Goal: Use online tool/utility: Utilize a website feature to perform a specific function

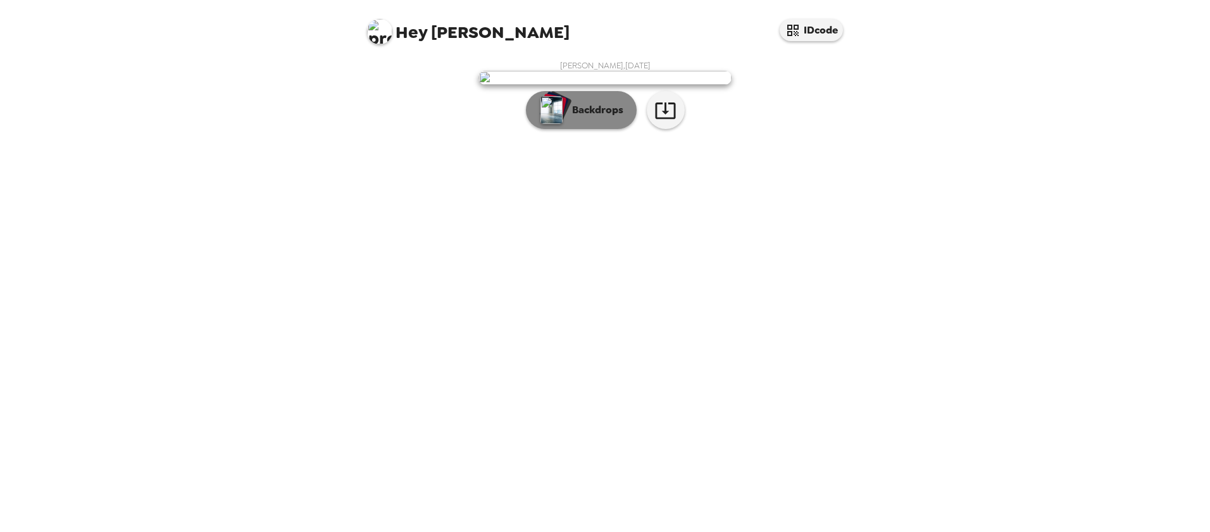
click at [601, 118] on p "Backdrops" at bounding box center [595, 110] width 58 height 15
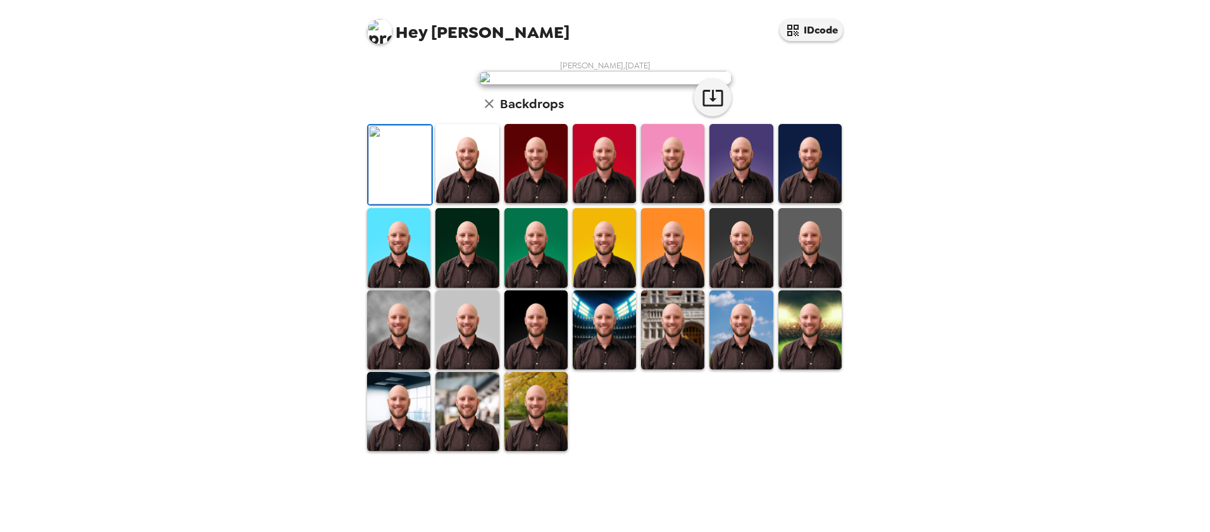
scroll to position [235, 0]
click at [381, 451] on img at bounding box center [398, 411] width 63 height 79
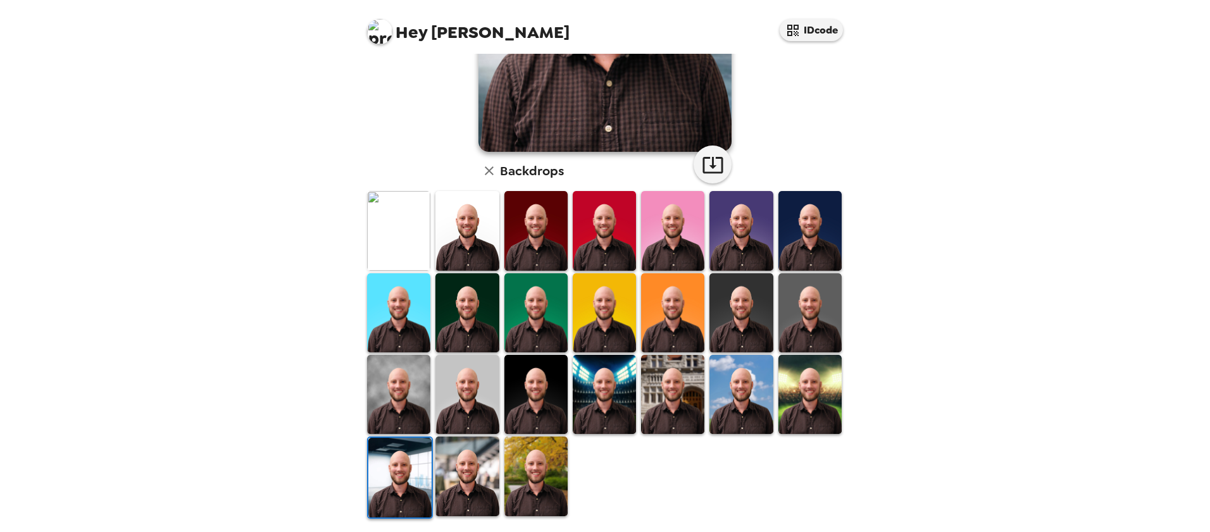
click at [486, 456] on img at bounding box center [466, 476] width 63 height 79
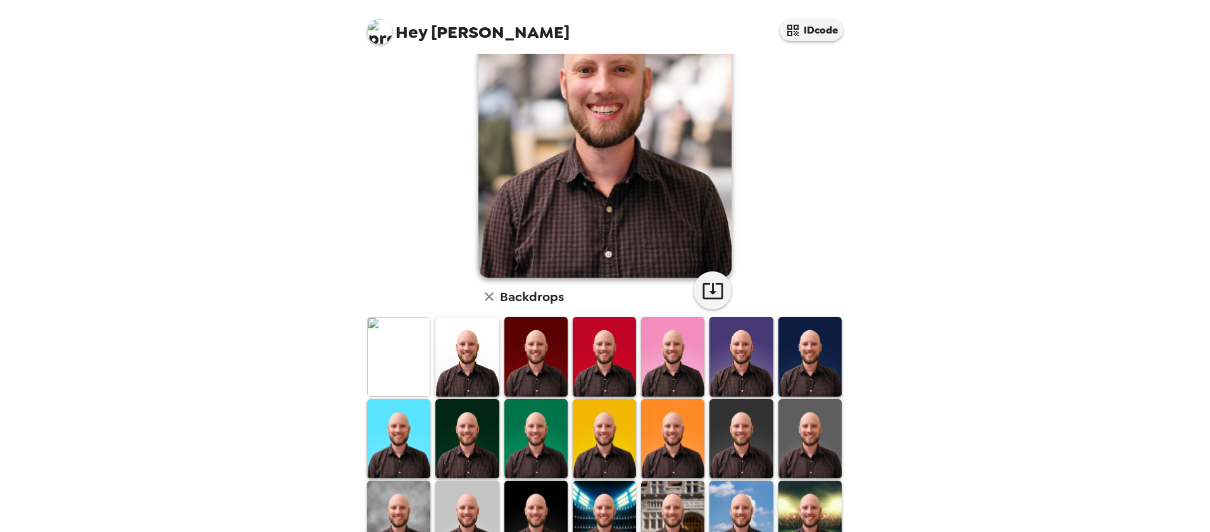
scroll to position [0, 0]
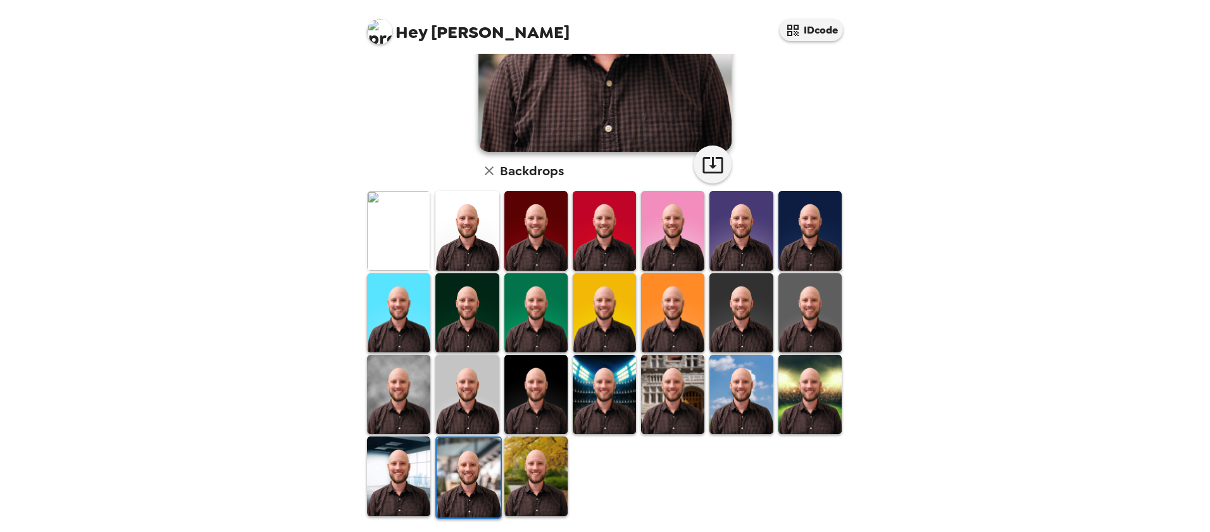
click at [387, 473] on img at bounding box center [398, 476] width 63 height 79
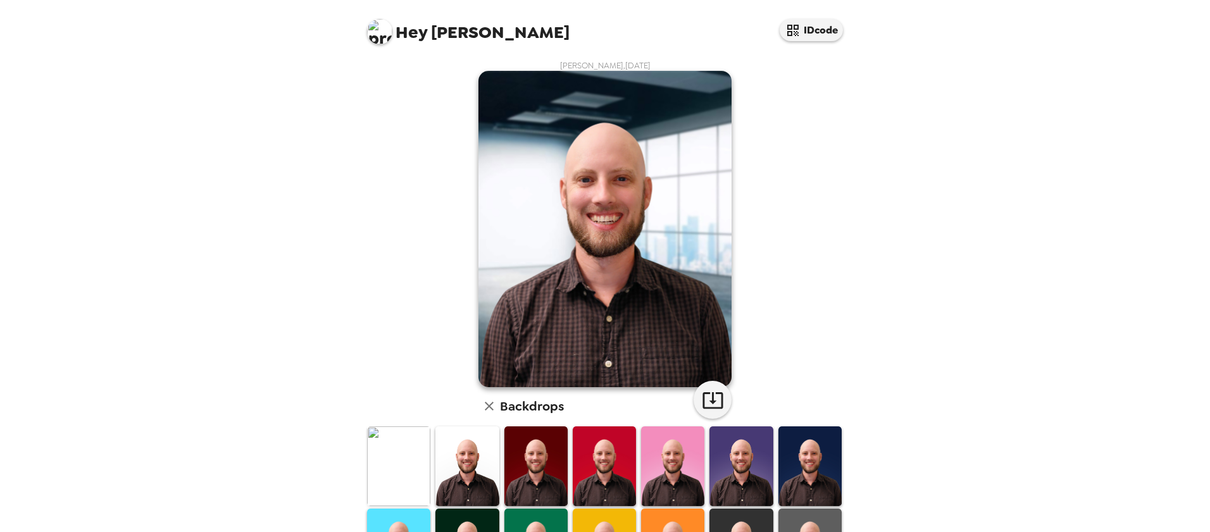
click at [390, 452] on img at bounding box center [398, 466] width 63 height 79
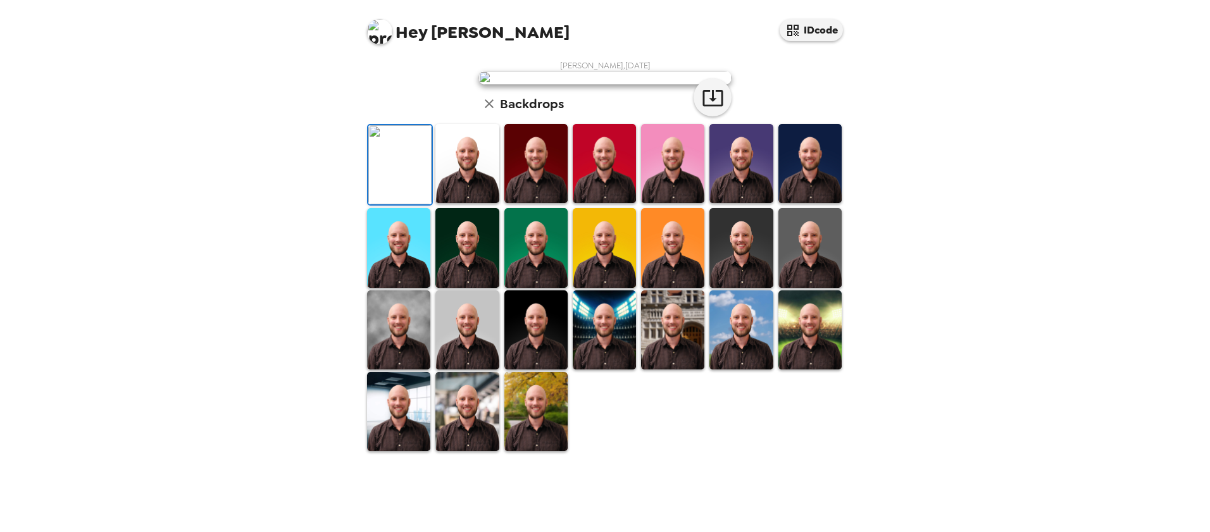
click at [730, 203] on img at bounding box center [740, 163] width 63 height 79
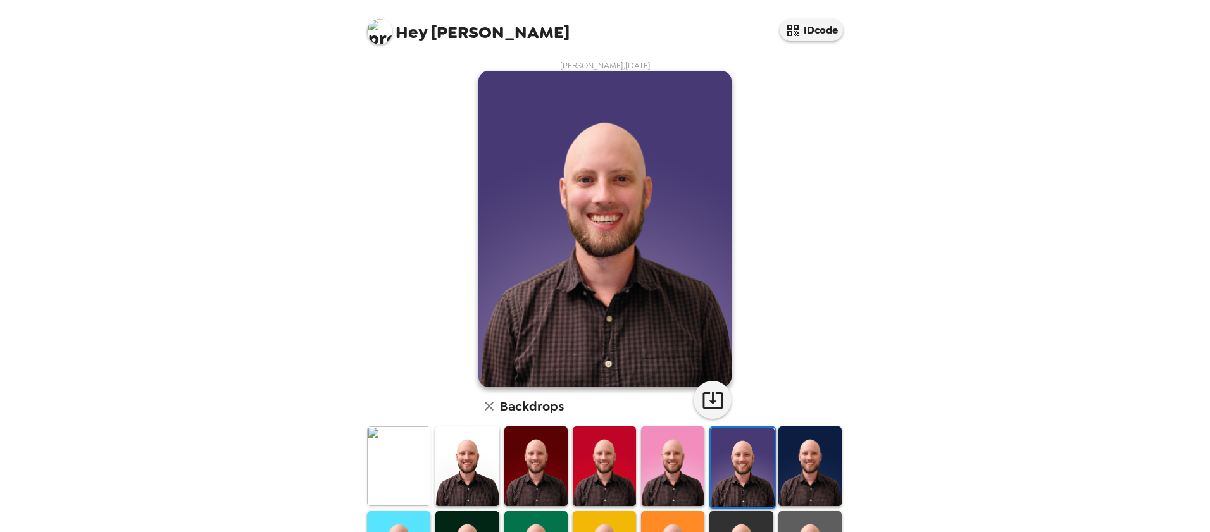
click at [794, 460] on img at bounding box center [809, 466] width 63 height 79
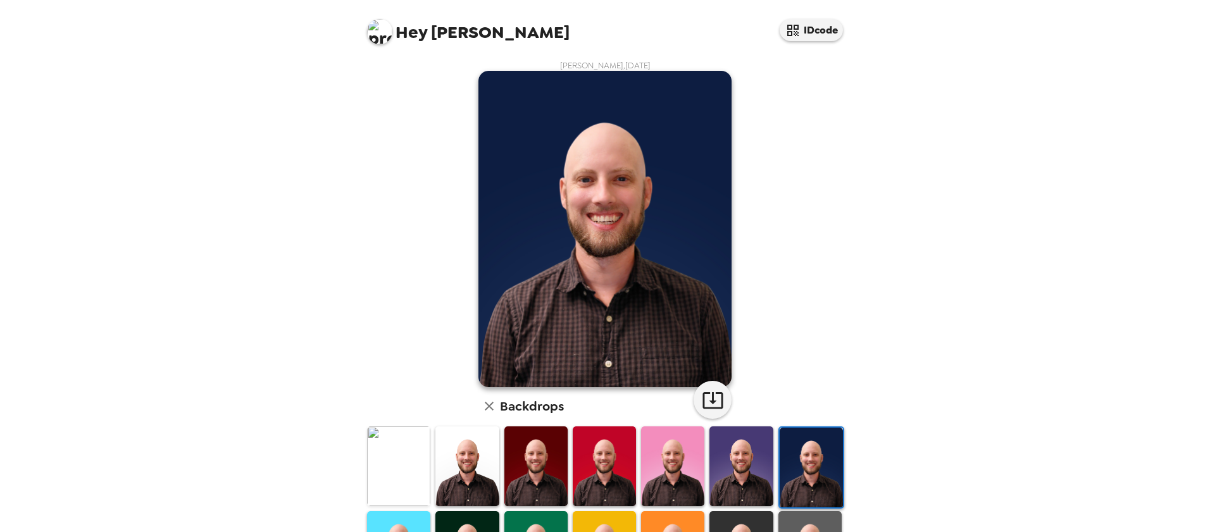
click at [659, 454] on img at bounding box center [672, 466] width 63 height 79
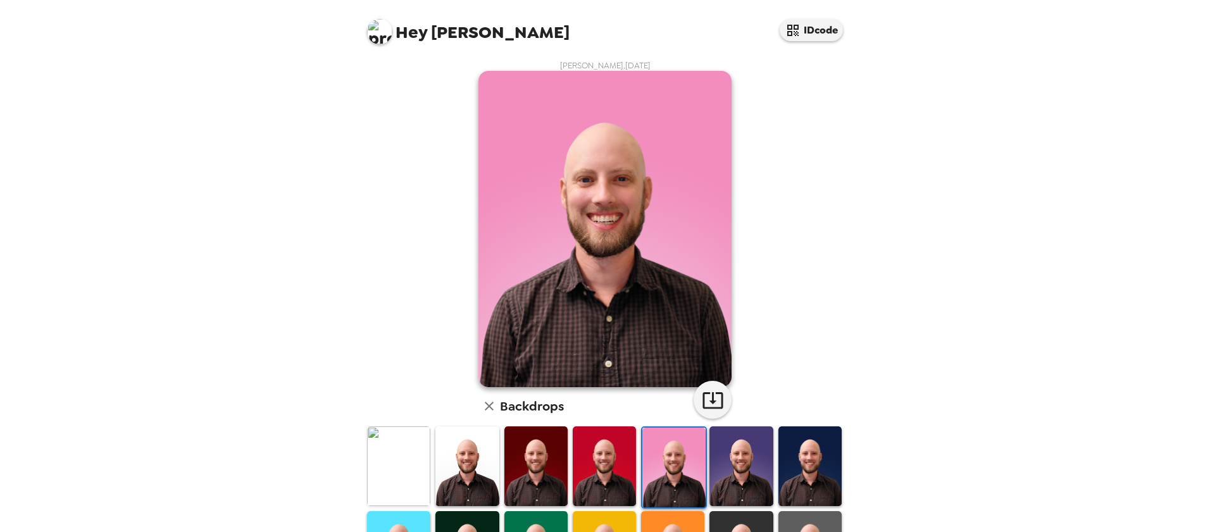
click at [592, 458] on img at bounding box center [604, 466] width 63 height 79
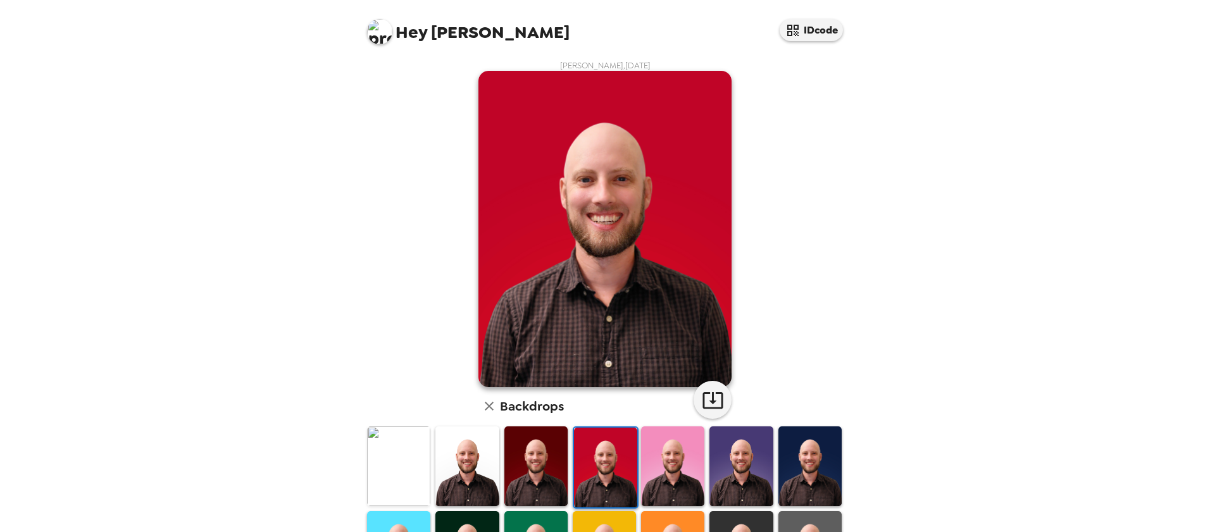
click at [531, 458] on img at bounding box center [535, 466] width 63 height 79
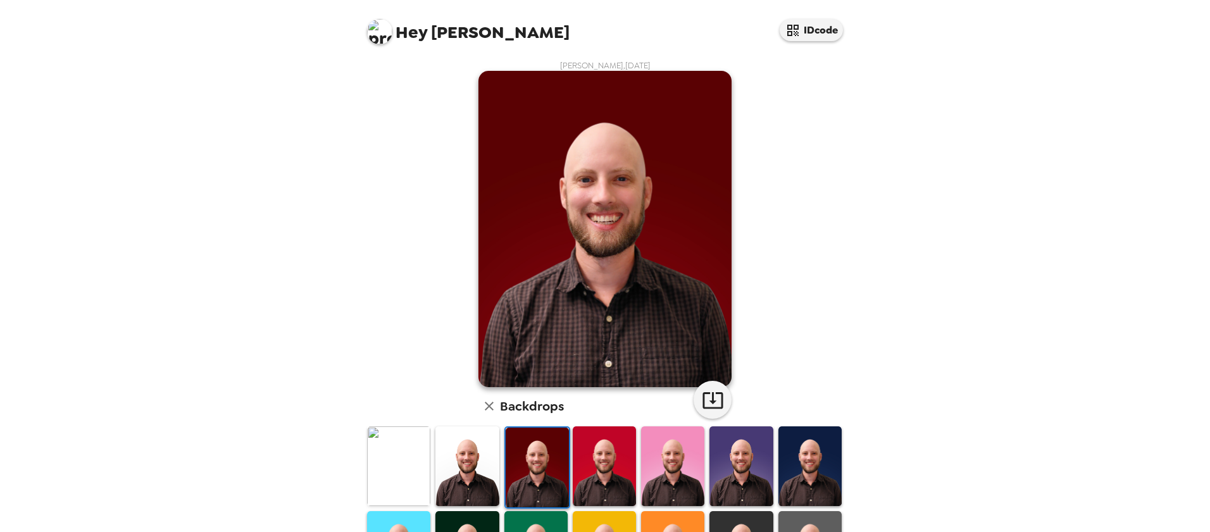
click at [445, 459] on img at bounding box center [466, 466] width 63 height 79
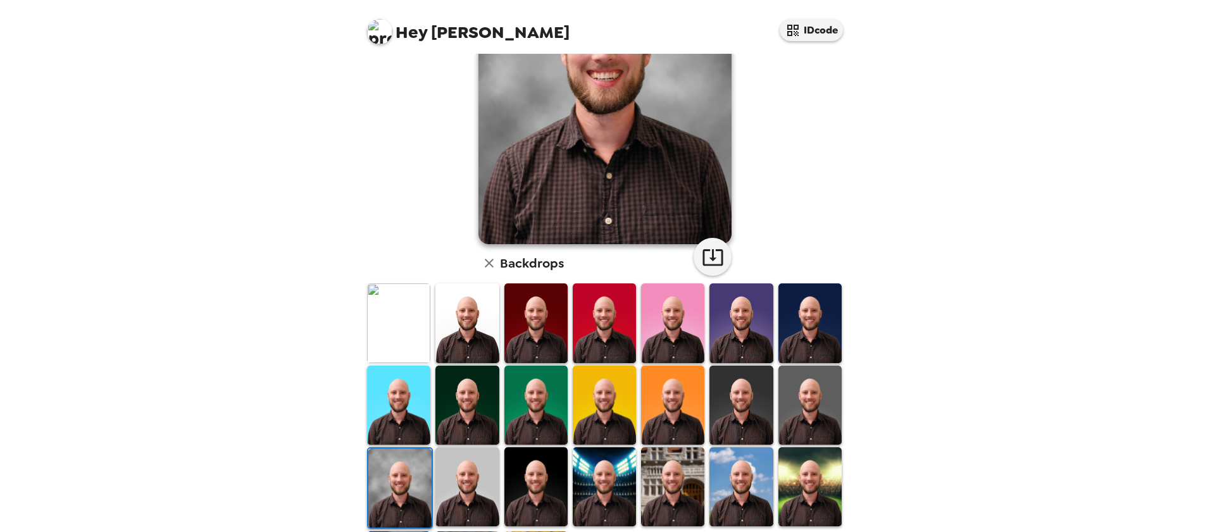
scroll to position [235, 0]
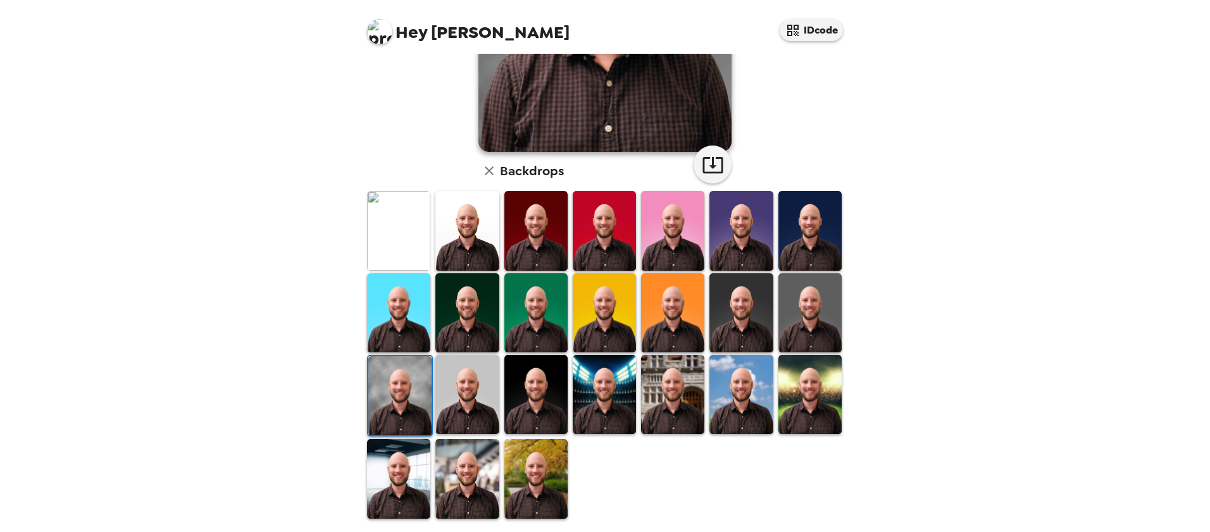
click at [387, 242] on img at bounding box center [398, 230] width 63 height 79
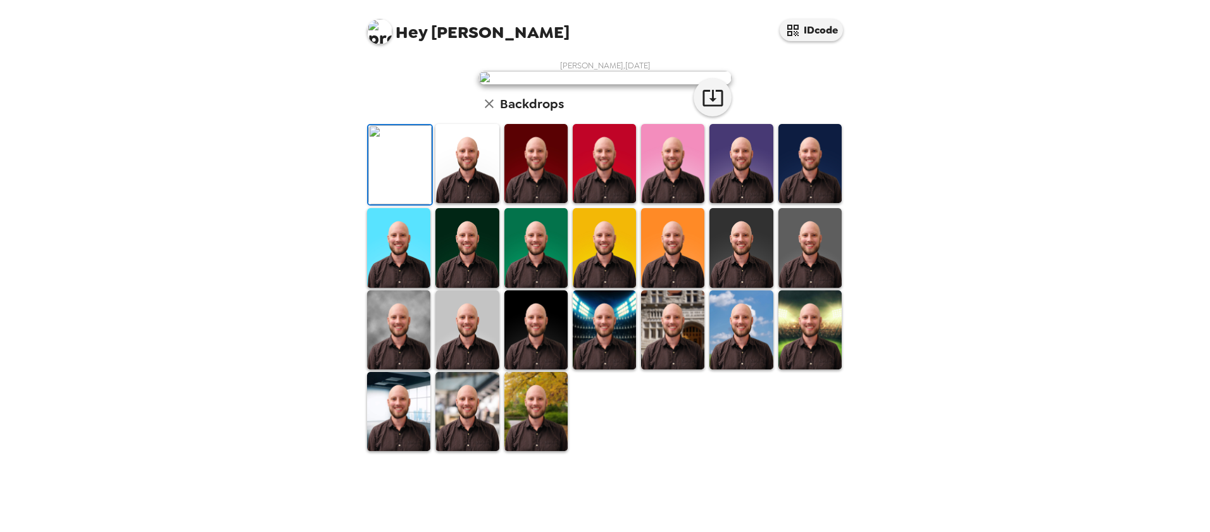
scroll to position [0, 0]
click at [716, 109] on icon "button" at bounding box center [713, 98] width 22 height 22
click at [451, 203] on img at bounding box center [466, 163] width 63 height 79
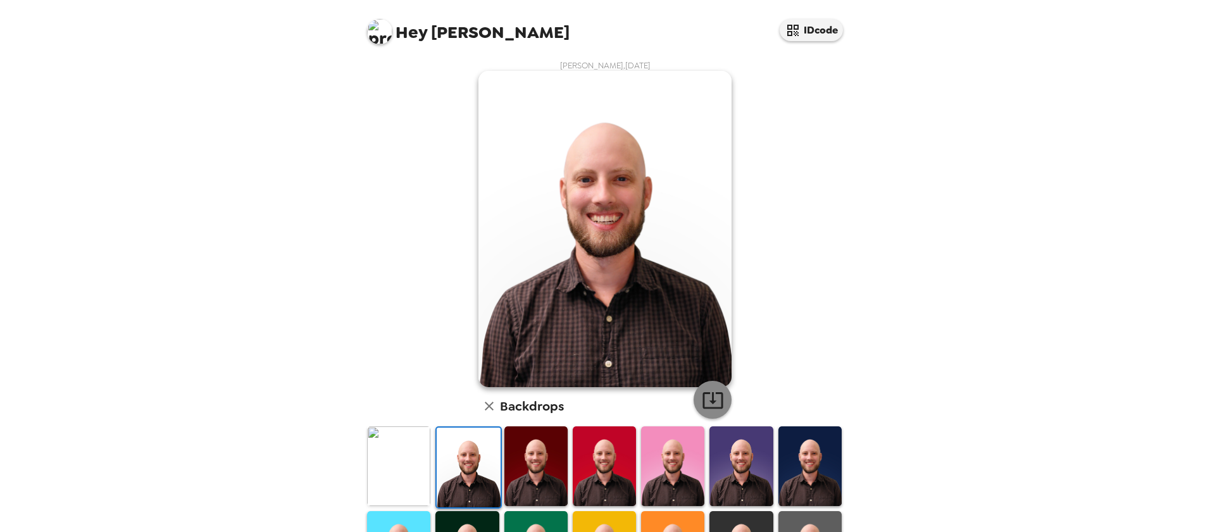
click at [722, 399] on button "button" at bounding box center [713, 400] width 38 height 38
